Goal: Task Accomplishment & Management: Complete application form

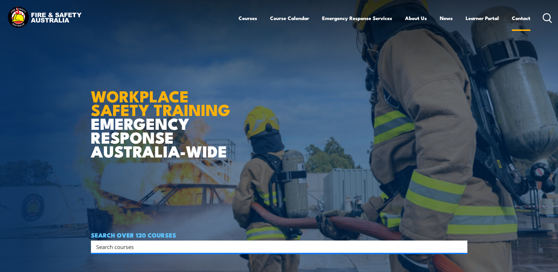
click at [519, 19] on link "Contact" at bounding box center [521, 18] width 19 height 16
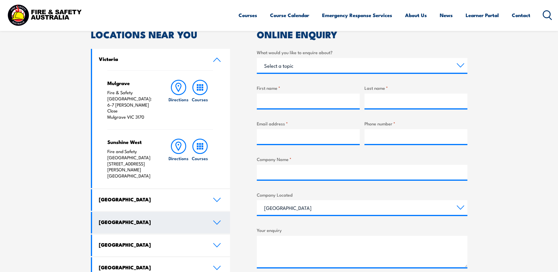
scroll to position [176, 0]
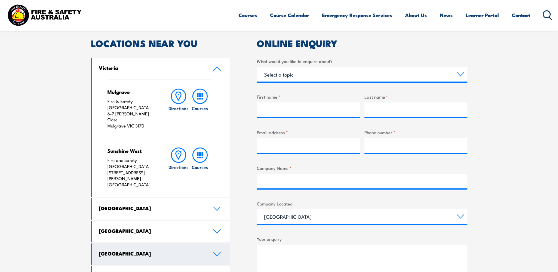
click at [199, 250] on h4 "[GEOGRAPHIC_DATA]" at bounding box center [151, 253] width 105 height 6
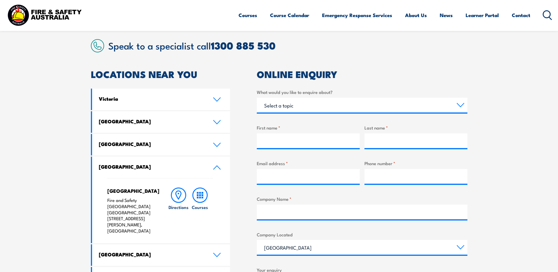
scroll to position [147, 0]
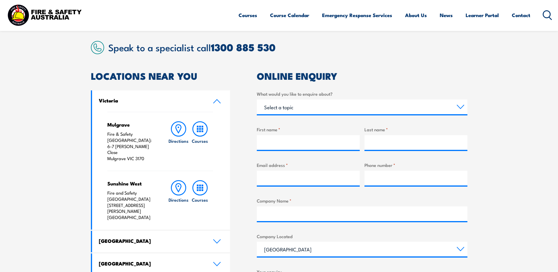
scroll to position [147, 0]
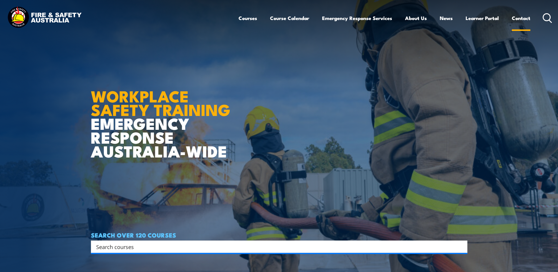
click at [522, 15] on link "Contact" at bounding box center [521, 18] width 19 height 16
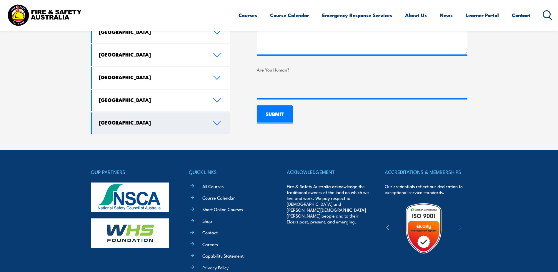
scroll to position [453, 0]
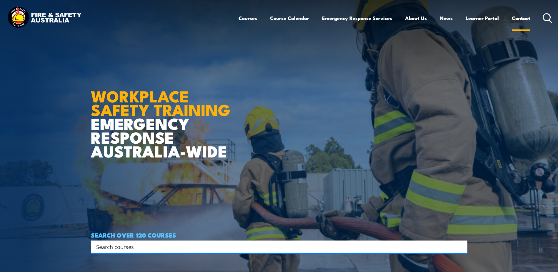
click at [515, 20] on link "Contact" at bounding box center [521, 18] width 19 height 16
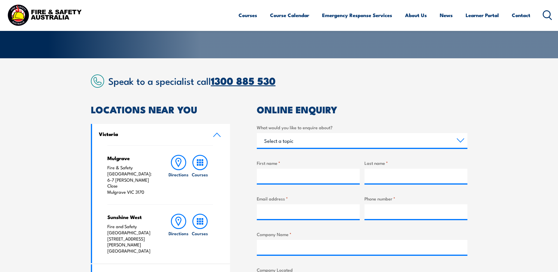
scroll to position [147, 0]
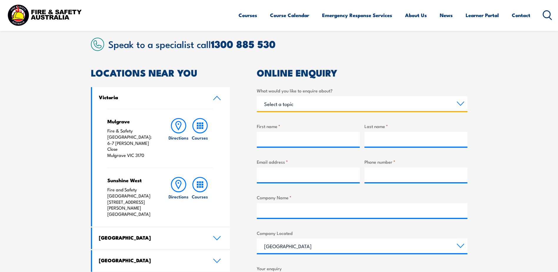
click at [286, 103] on select "Select a topic Training Emergency Response Services General Enquiry" at bounding box center [362, 103] width 211 height 15
select select "Training"
click at [257, 96] on select "Select a topic Training Emergency Response Services General Enquiry" at bounding box center [362, 103] width 211 height 15
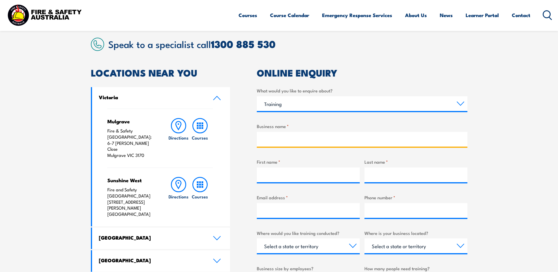
click at [282, 136] on input "Business name *" at bounding box center [362, 139] width 211 height 15
type input "Whittens"
type input "Ci-anna"
type input "[PERSON_NAME]"
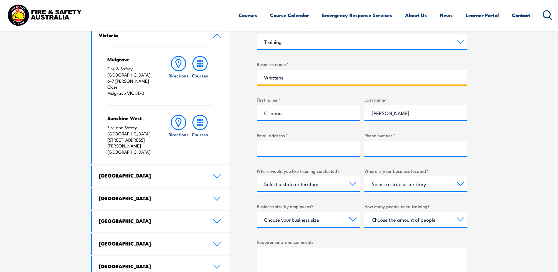
scroll to position [294, 0]
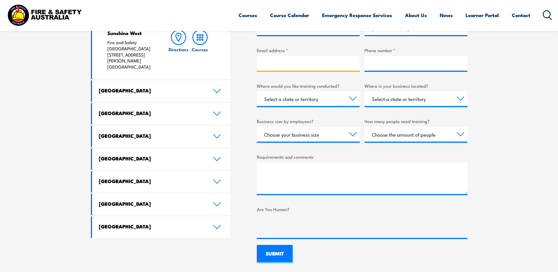
click at [280, 61] on input "Email address *" at bounding box center [308, 63] width 103 height 15
type input "[EMAIL_ADDRESS][DOMAIN_NAME]"
type input "0456087915"
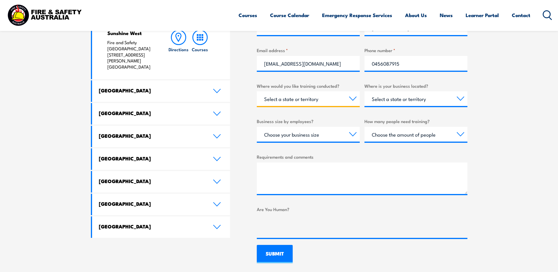
click at [289, 94] on select "Select a state or territory Nationally - multiple locations [GEOGRAPHIC_DATA] […" at bounding box center [308, 98] width 103 height 15
select select "WA"
click at [257, 91] on select "Select a state or territory Nationally - multiple locations [GEOGRAPHIC_DATA] […" at bounding box center [308, 98] width 103 height 15
click at [380, 99] on select "Select a state or territory [GEOGRAPHIC_DATA] [GEOGRAPHIC_DATA] [GEOGRAPHIC_DAT…" at bounding box center [415, 98] width 103 height 15
select select "WA"
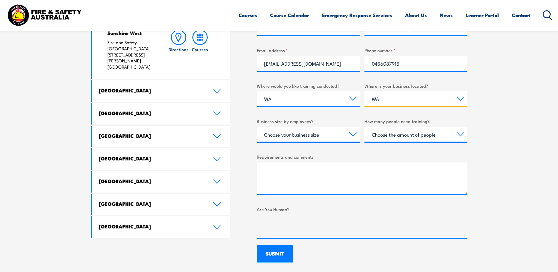
click at [364, 91] on select "Select a state or territory [GEOGRAPHIC_DATA] [GEOGRAPHIC_DATA] [GEOGRAPHIC_DAT…" at bounding box center [415, 98] width 103 height 15
click at [311, 101] on select "Select a state or territory Nationally - multiple locations [GEOGRAPHIC_DATA] […" at bounding box center [308, 98] width 103 height 15
click at [490, 156] on section "Speak to a specialist call [PHONE_NUMBER] LOCATIONS NEAR [GEOGRAPHIC_DATA] [GEO…" at bounding box center [279, 76] width 558 height 405
click at [286, 129] on select "Choose your business size 1 to 19 20 to 199 200+" at bounding box center [308, 134] width 103 height 15
select select "1 to 19"
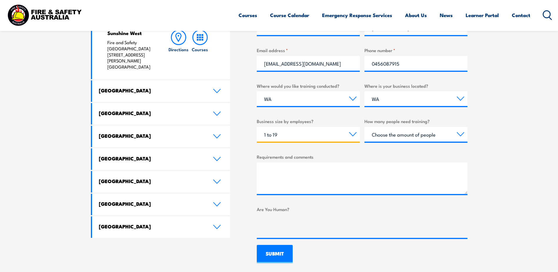
click at [257, 127] on select "Choose your business size 1 to 19 20 to 199 200+" at bounding box center [308, 134] width 103 height 15
click at [410, 132] on select "Choose the amount of people 1 to 4 5 to 19 20+" at bounding box center [415, 134] width 103 height 15
select select "1 to 4"
click at [364, 127] on select "Choose the amount of people 1 to 4 5 to 19 20+" at bounding box center [415, 134] width 103 height 15
click at [297, 181] on textarea "Requirements and comments" at bounding box center [362, 177] width 211 height 31
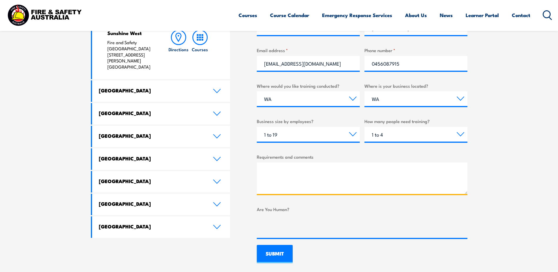
drag, startPoint x: 312, startPoint y: 179, endPoint x: 327, endPoint y: 175, distance: 16.0
click at [312, 178] on textarea "Requirements and comments" at bounding box center [362, 177] width 211 height 31
paste textarea "Hello, We’re currently onsite at BHP Whaleback and are planning the onboarding …"
type textarea "Hello, We’re currently onsite at BHP Whaleback and are planning the onboarding …"
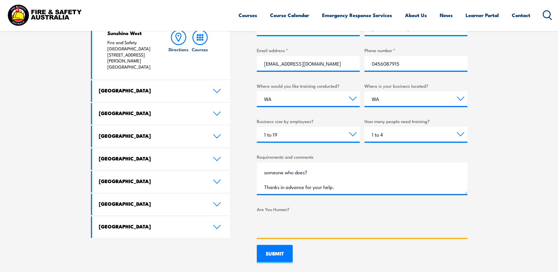
scroll to position [382, 0]
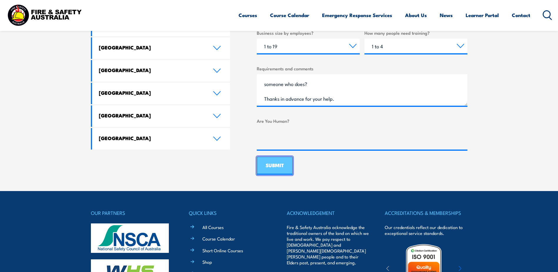
click at [266, 166] on input "SUBMIT" at bounding box center [275, 165] width 36 height 18
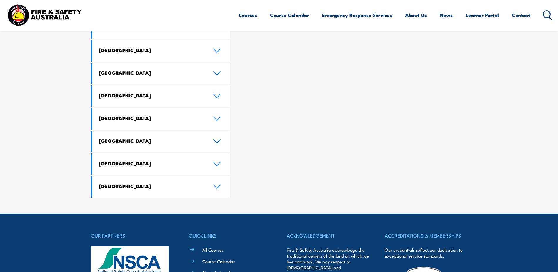
scroll to position [235, 0]
